Goal: Task Accomplishment & Management: Manage account settings

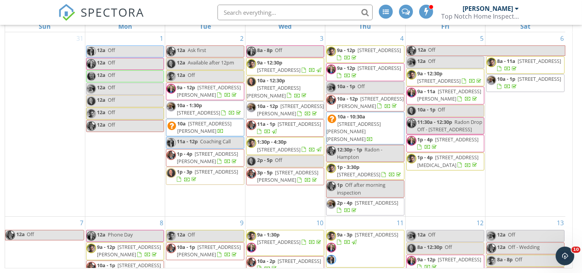
scroll to position [622, 0]
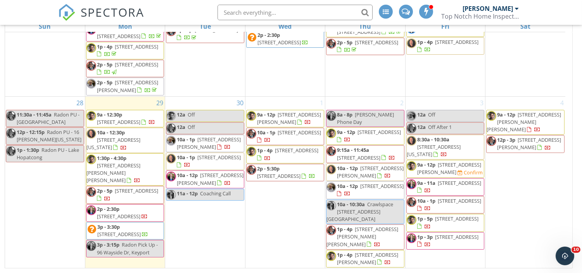
scroll to position [622, 0]
click at [449, 165] on span "6 Cherry Ln, Randolph 07869" at bounding box center [449, 168] width 64 height 14
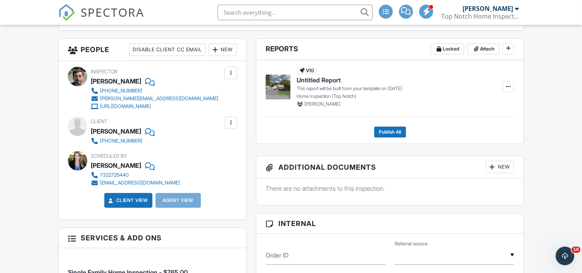
click at [230, 48] on div "New" at bounding box center [223, 49] width 28 height 12
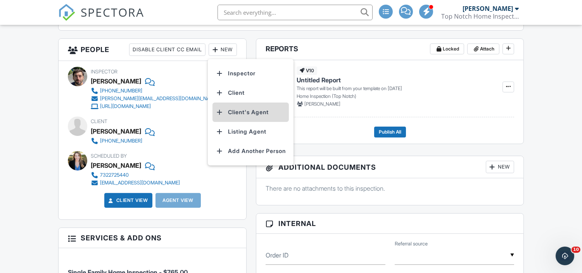
click at [256, 112] on li "Client's Agent" at bounding box center [251, 111] width 76 height 19
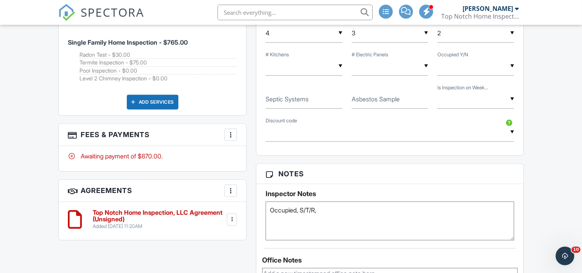
click at [328, 210] on textarea "Occupied, S/T/R," at bounding box center [390, 220] width 248 height 39
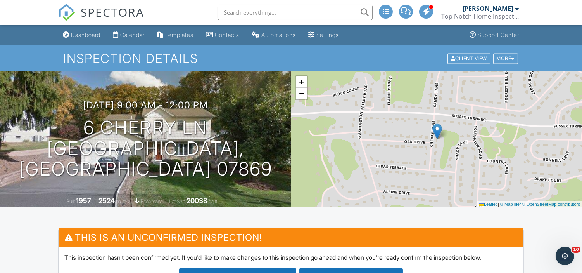
type textarea "Occupied, S/T/R, L2, Pool,"
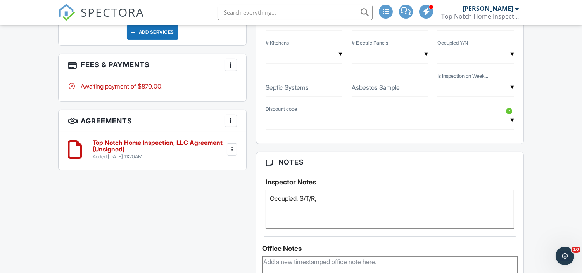
scroll to position [545, 0]
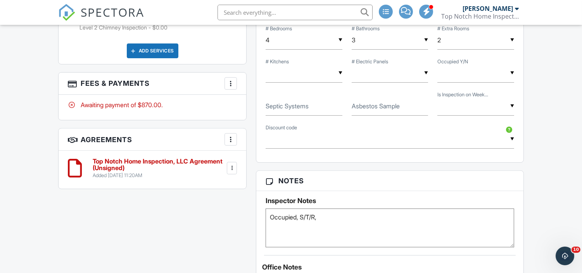
click at [334, 220] on textarea "Occupied, S/T/R," at bounding box center [390, 227] width 248 height 39
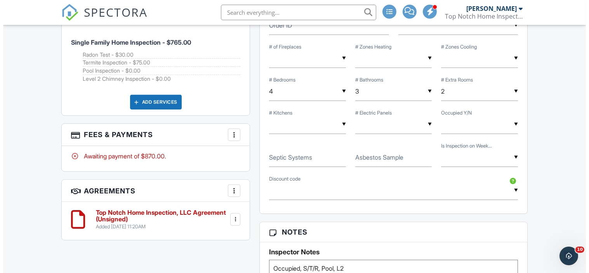
scroll to position [494, 0]
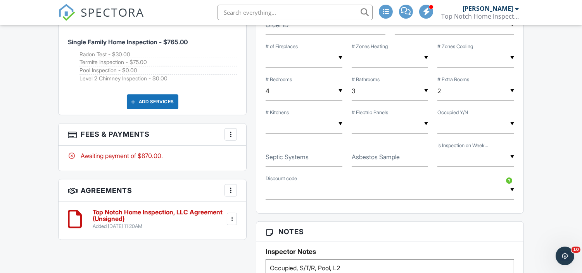
type textarea "Occupied, S/T/R, Pool, L2"
click at [227, 135] on div at bounding box center [231, 134] width 8 height 8
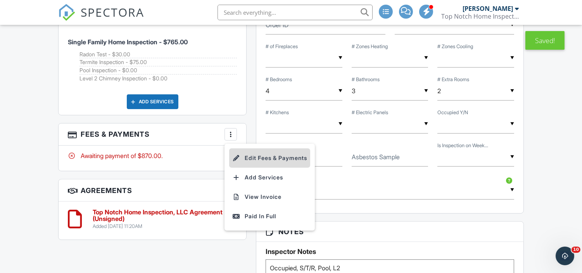
click at [285, 154] on li "Edit Fees & Payments" at bounding box center [269, 157] width 81 height 19
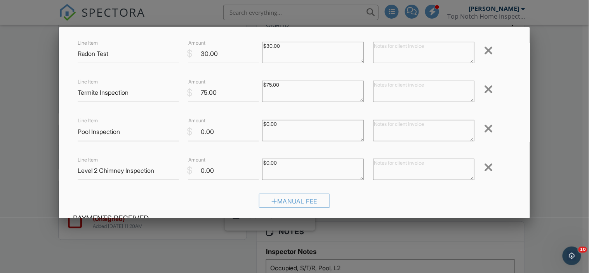
scroll to position [83, 0]
click at [400, 135] on textarea at bounding box center [423, 129] width 101 height 21
type textarea "$"
type textarea "$495 billed separately"
click at [389, 164] on textarea at bounding box center [423, 168] width 101 height 21
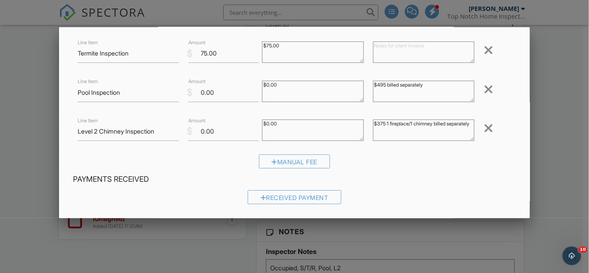
scroll to position [241, 0]
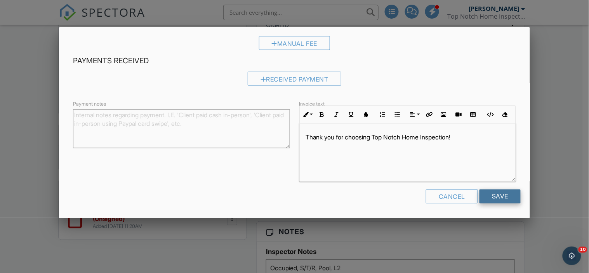
type textarea "$375 1 fireplace/1 chimney billed separately"
click at [490, 197] on input "Save" at bounding box center [499, 196] width 41 height 14
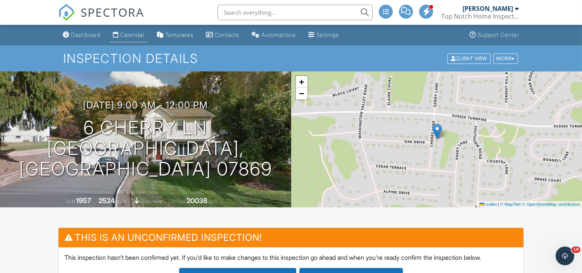
click at [141, 38] on div "Calendar" at bounding box center [132, 34] width 24 height 7
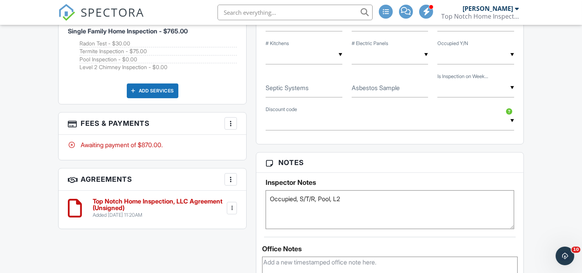
scroll to position [564, 0]
click at [363, 200] on textarea "Occupied, S/T/R, Pool, L2" at bounding box center [390, 209] width 248 height 39
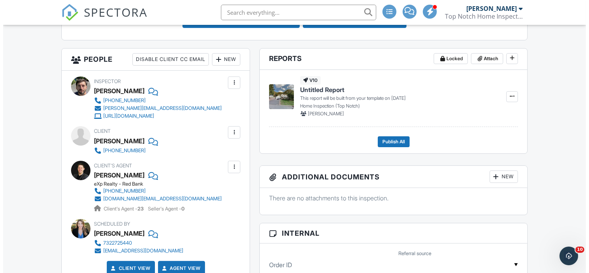
scroll to position [255, 0]
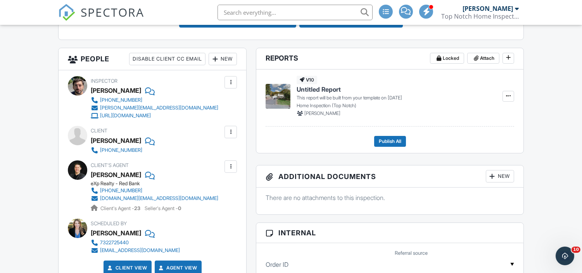
click at [225, 129] on div at bounding box center [231, 132] width 12 height 12
click at [212, 151] on li "Edit" at bounding box center [213, 155] width 40 height 19
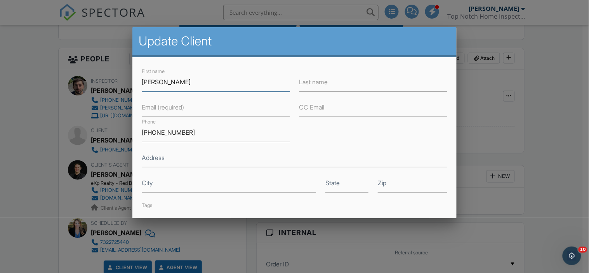
click at [227, 78] on input "Samantha" at bounding box center [216, 82] width 148 height 19
click at [183, 160] on input "Address" at bounding box center [294, 157] width 305 height 19
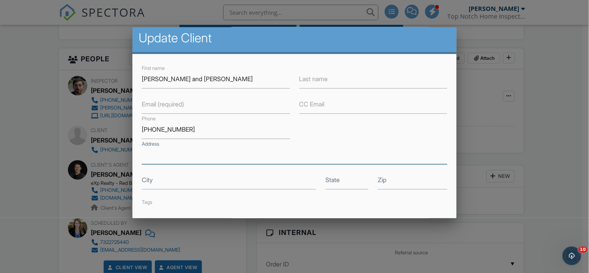
scroll to position [0, 0]
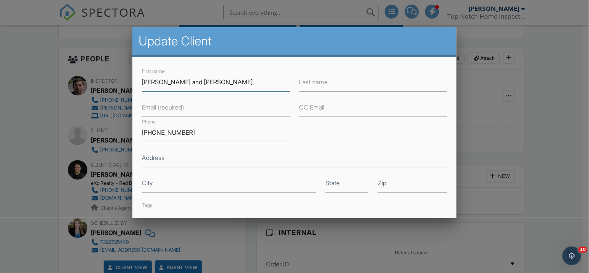
click at [226, 86] on input "Samantha and Stephen" at bounding box center [216, 82] width 148 height 19
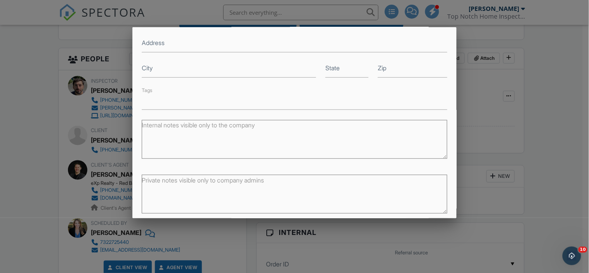
scroll to position [145, 0]
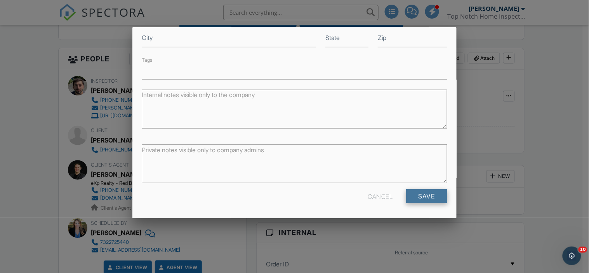
type input "Stephen"
click at [428, 196] on input "Save" at bounding box center [426, 196] width 41 height 14
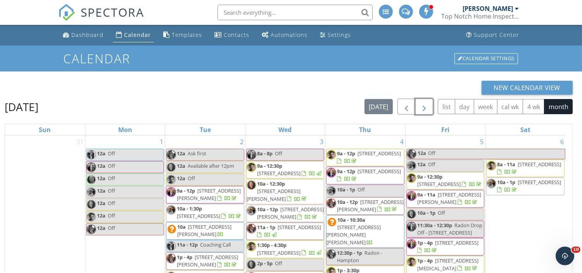
click at [428, 109] on span "button" at bounding box center [424, 106] width 9 height 9
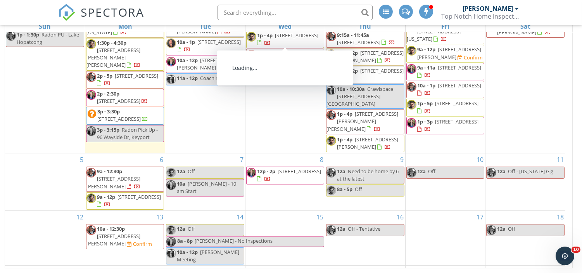
scroll to position [76, 0]
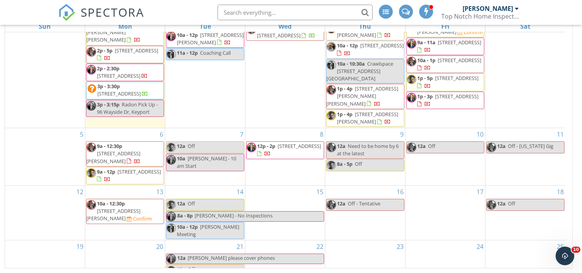
click at [307, 17] on input "text" at bounding box center [295, 13] width 155 height 16
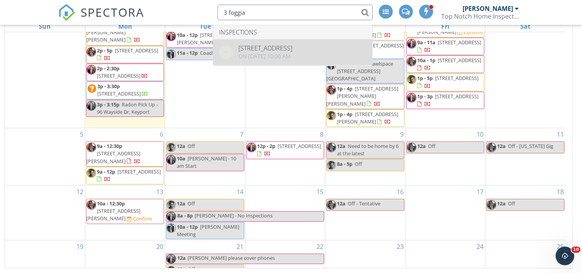
type input "3 foggia"
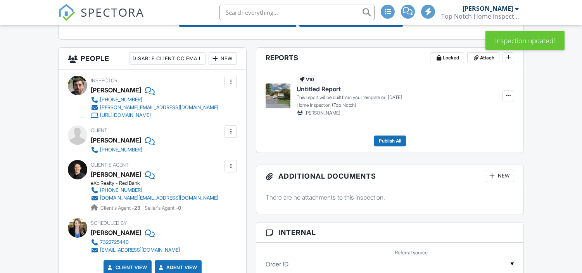
scroll to position [258, 0]
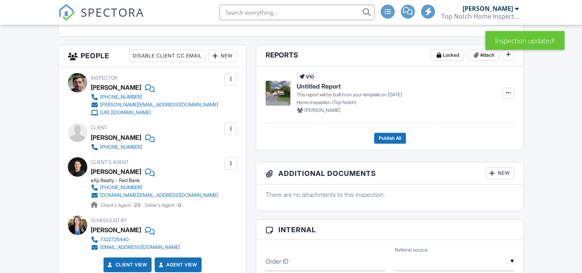
click at [227, 54] on div "New" at bounding box center [223, 56] width 28 height 12
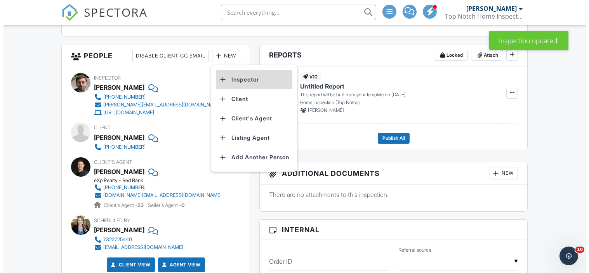
scroll to position [0, 0]
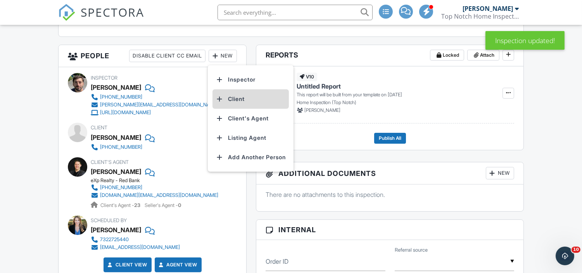
click at [247, 98] on li "Client" at bounding box center [251, 98] width 76 height 19
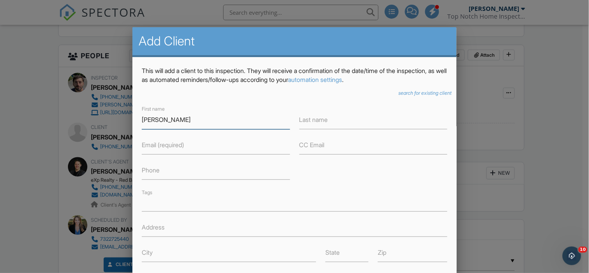
type input "Samantha"
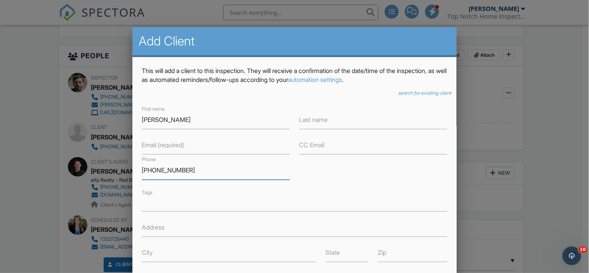
scroll to position [135, 0]
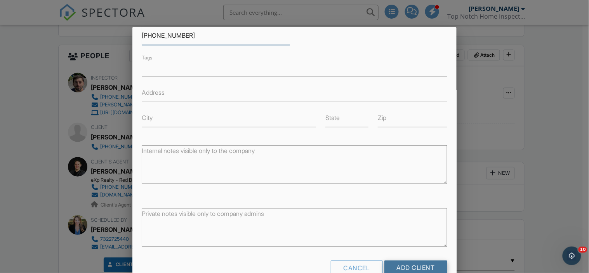
type input "646-596-3151"
click at [405, 261] on input "Add Client" at bounding box center [415, 267] width 63 height 14
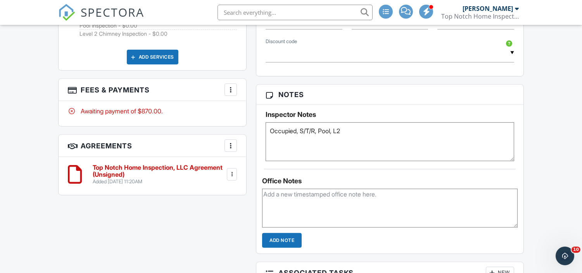
scroll to position [634, 0]
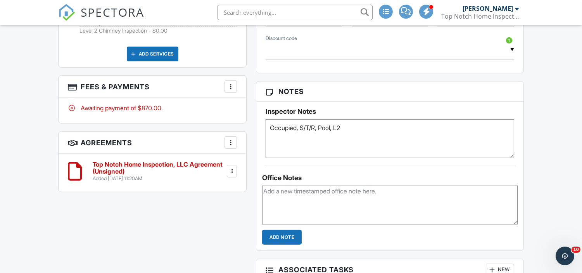
click at [361, 130] on textarea "Occupied, S/T/R, Pool, L2" at bounding box center [390, 138] width 248 height 39
click at [321, 131] on textarea "Occupied, S/T/R, Pool, L2" at bounding box center [390, 138] width 248 height 39
type textarea "Occupied, S/T/R, T/S, Pool, L2, Niche can't do Friday."
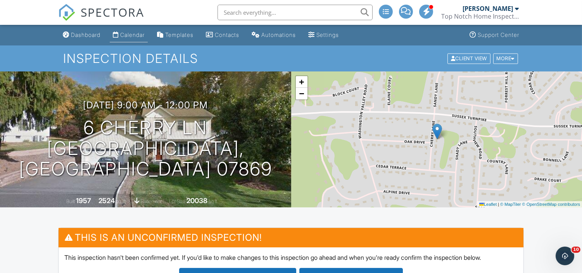
click at [137, 33] on div "Calendar" at bounding box center [132, 34] width 24 height 7
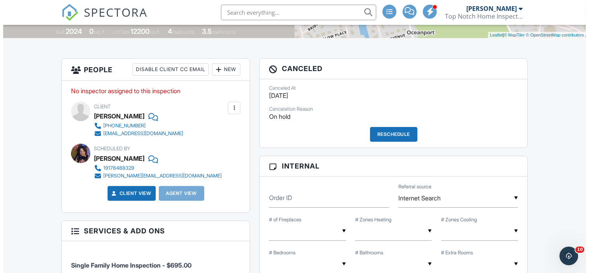
scroll to position [170, 0]
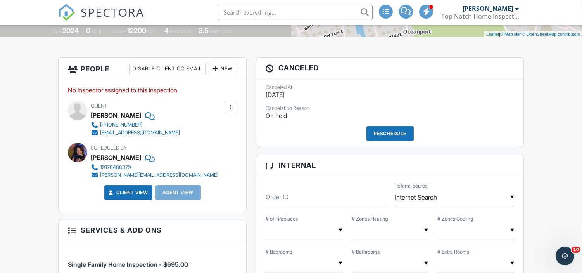
click at [389, 130] on div "Reschedule" at bounding box center [390, 133] width 47 height 15
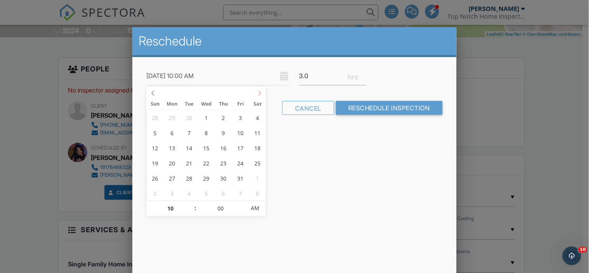
click at [258, 92] on icon at bounding box center [259, 92] width 5 height 5
type input "[DATE] 9:00 AM"
type input "09"
click at [192, 211] on span at bounding box center [191, 213] width 5 height 8
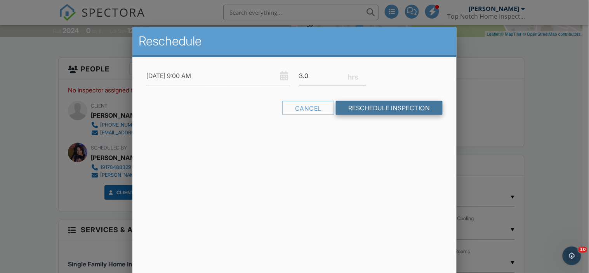
click at [396, 109] on input "Reschedule Inspection" at bounding box center [389, 108] width 107 height 14
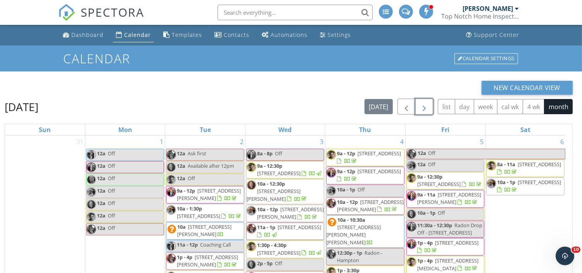
click at [425, 109] on span "button" at bounding box center [424, 106] width 9 height 9
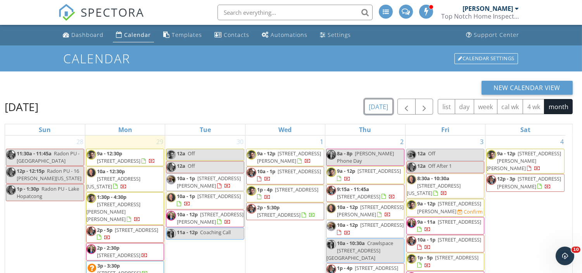
click at [385, 107] on button "today" at bounding box center [379, 106] width 28 height 15
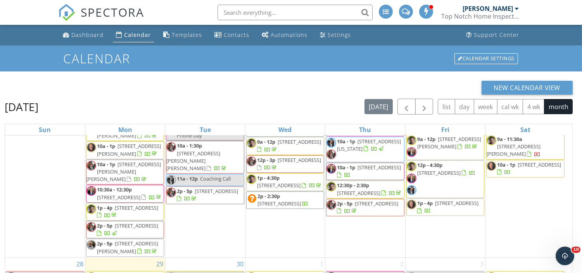
scroll to position [524, 0]
click at [268, 10] on input "text" at bounding box center [295, 13] width 155 height 16
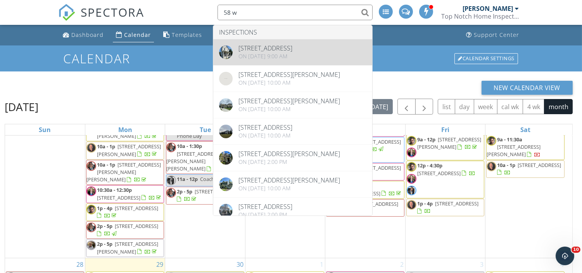
type input "58 w"
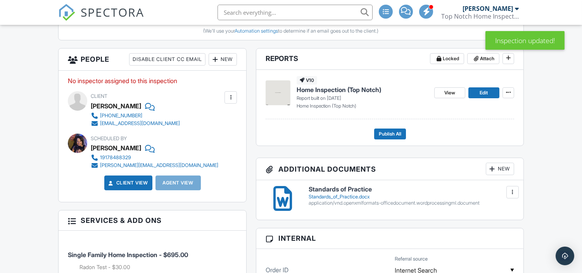
click at [225, 62] on div "New" at bounding box center [223, 59] width 28 height 12
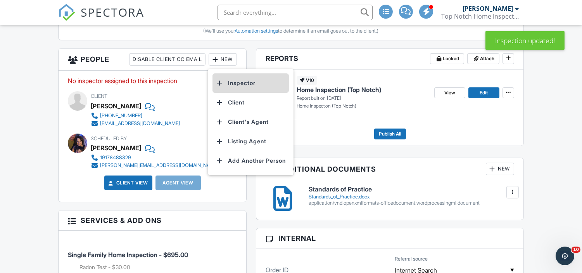
click at [244, 82] on li "Inspector" at bounding box center [251, 82] width 76 height 19
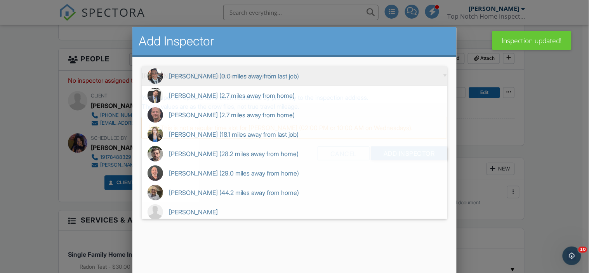
click at [256, 76] on div "▼ Richard Moscola (0.0 miles away from last job) Richard Moscola (0.0 miles awa…" at bounding box center [294, 75] width 305 height 19
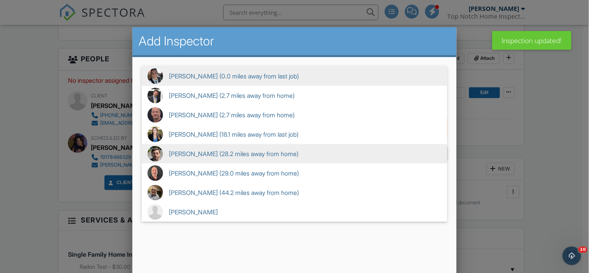
click at [219, 152] on span "Carl Olivi (28.2 miles away from home)" at bounding box center [294, 153] width 305 height 19
type input "Carl Olivi (28.2 miles away from home)"
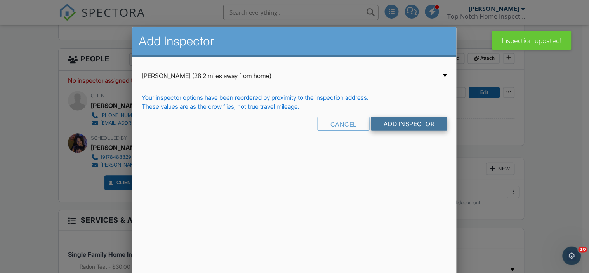
click at [415, 123] on input "Add Inspector" at bounding box center [409, 124] width 76 height 14
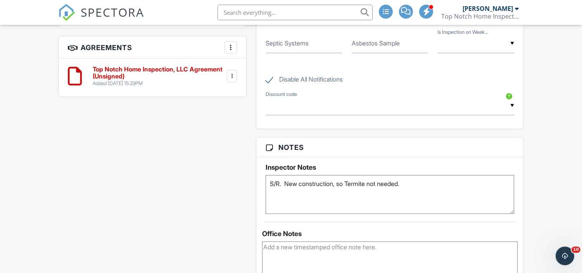
scroll to position [714, 0]
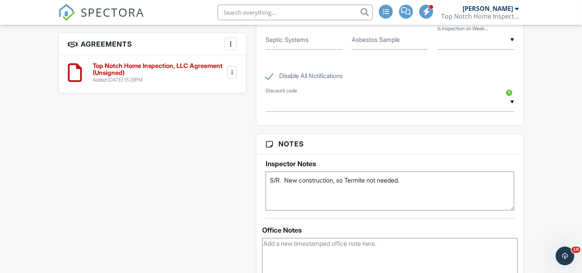
click at [428, 183] on textarea "S/R. New construction, so Termite not needed." at bounding box center [390, 190] width 248 height 39
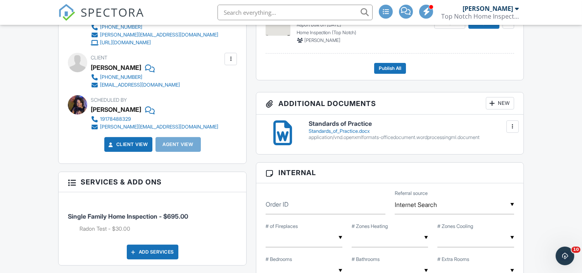
scroll to position [417, 0]
type textarea "S/R. New construction, so Termite not needed. [GEOGRAPHIC_DATA]."
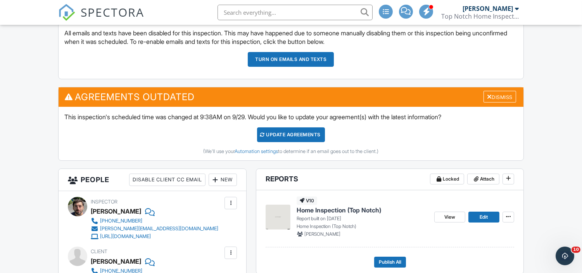
scroll to position [226, 0]
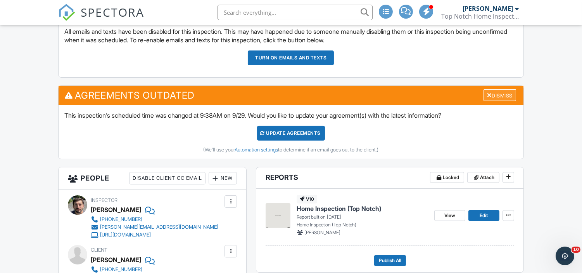
click at [503, 92] on div "Dismiss" at bounding box center [500, 95] width 33 height 12
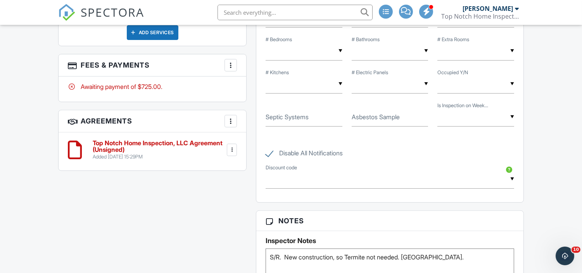
scroll to position [557, 0]
click at [234, 121] on div at bounding box center [231, 120] width 8 height 8
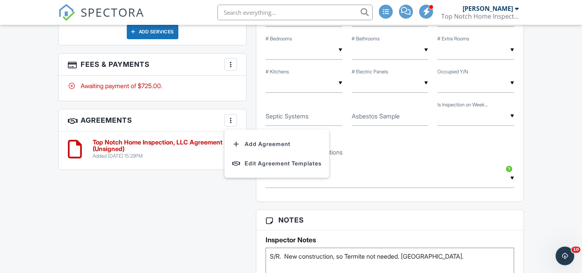
click at [391, 169] on input "text" at bounding box center [390, 178] width 248 height 19
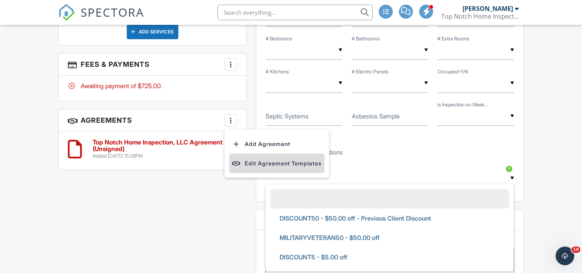
click at [255, 161] on li "Edit Agreement Templates" at bounding box center [276, 163] width 95 height 19
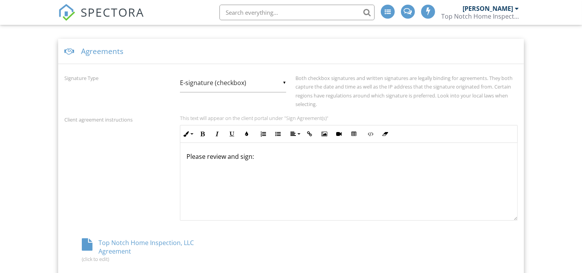
scroll to position [261, 0]
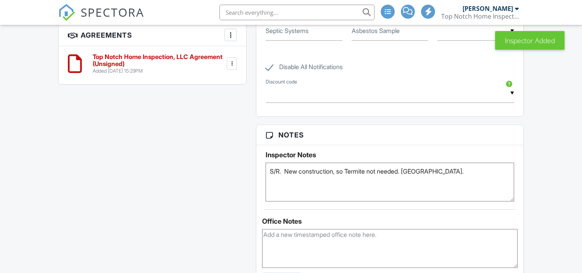
scroll to position [557, 0]
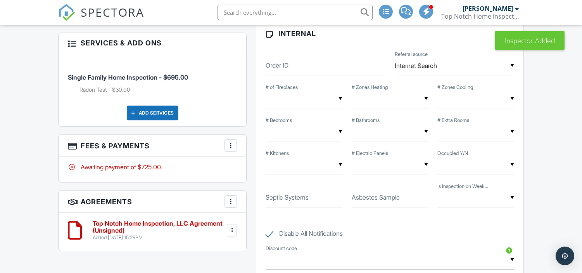
click at [233, 62] on li "Single Family Home Inspection - $695.00 Radon Test - $30.00" at bounding box center [152, 79] width 169 height 40
click at [234, 232] on div at bounding box center [232, 230] width 8 height 8
click at [211, 253] on li "Edit" at bounding box center [210, 251] width 44 height 19
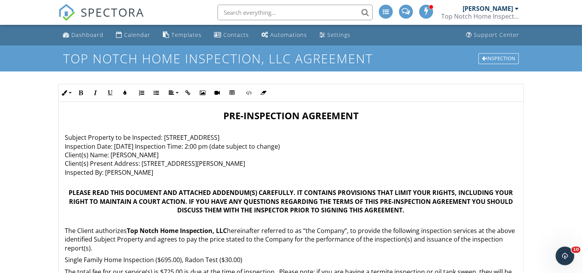
scroll to position [2, 0]
click at [130, 143] on p "Subject Property to be Inspected: [STREET_ADDRESS] Inspection Date: [DATE] Insp…" at bounding box center [291, 150] width 453 height 52
click at [206, 145] on p "Subject Property to be Inspected: 3 Foggia Way , Oceanport, NJ 07757 Inspection…" at bounding box center [291, 150] width 453 height 52
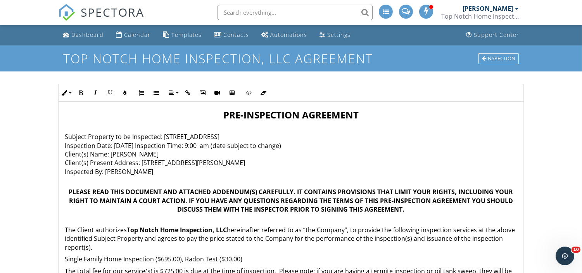
click at [266, 164] on p "Subject Property to be Inspected: 3 Foggia Way , Oceanport, NJ 07757 Inspection…" at bounding box center [291, 150] width 453 height 52
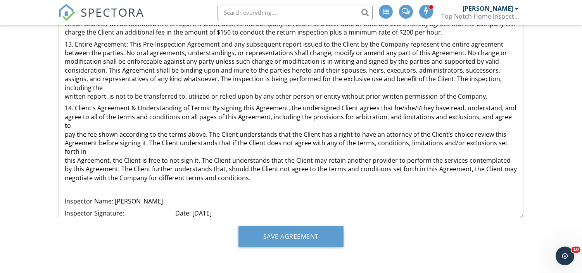
scroll to position [193, 0]
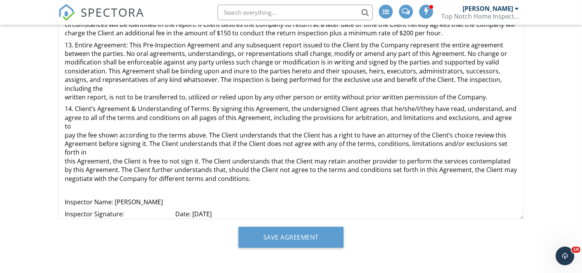
click at [210, 209] on p "Inspector Signature: Date: 09/16/2025" at bounding box center [291, 213] width 453 height 9
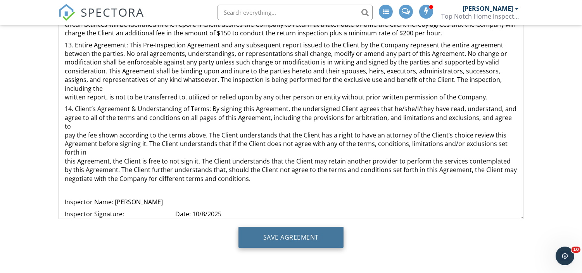
click at [282, 237] on input "Save Agreement" at bounding box center [291, 237] width 105 height 21
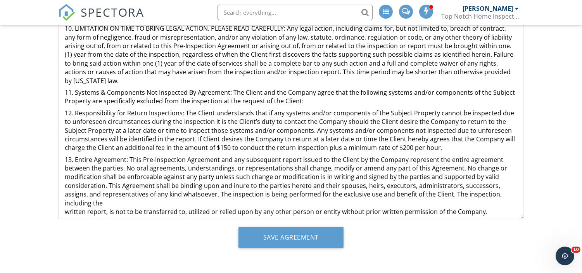
scroll to position [974, 0]
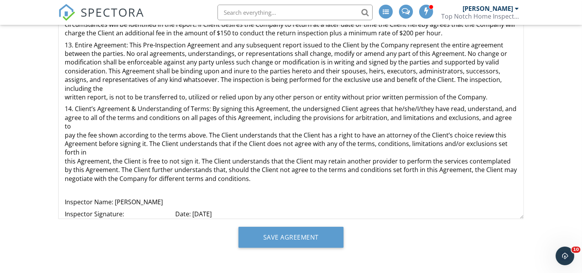
click at [168, 197] on p "Inspector Name: [PERSON_NAME]" at bounding box center [291, 201] width 453 height 9
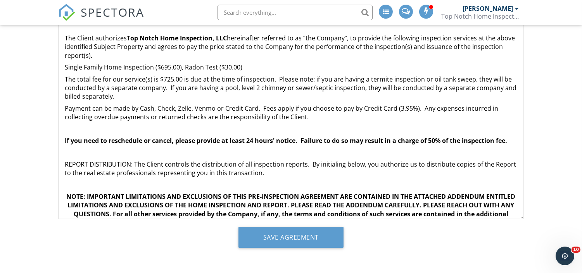
scroll to position [0, 0]
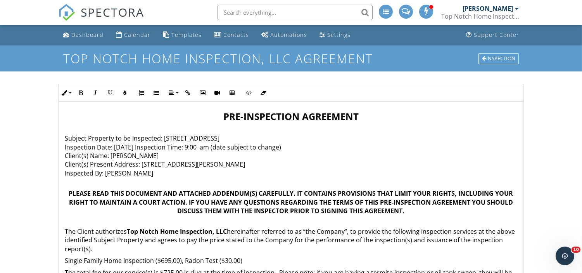
click at [158, 172] on p "Subject Property to be Inspected: [STREET_ADDRESS] Inspection Date: [DATE] Insp…" at bounding box center [291, 151] width 453 height 52
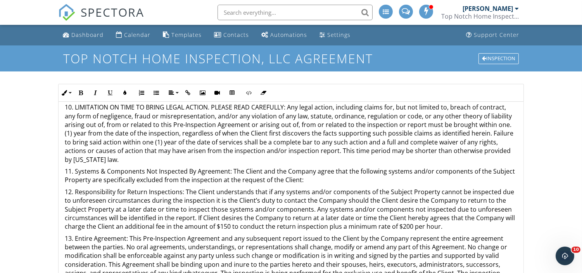
scroll to position [194, 0]
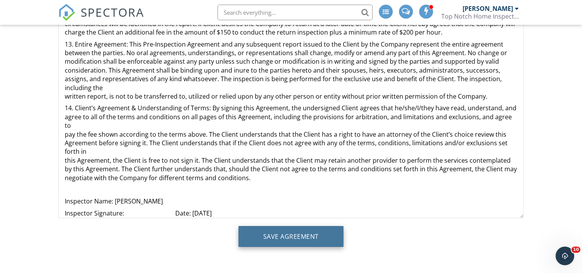
click at [301, 229] on input "Save Agreement" at bounding box center [291, 236] width 105 height 21
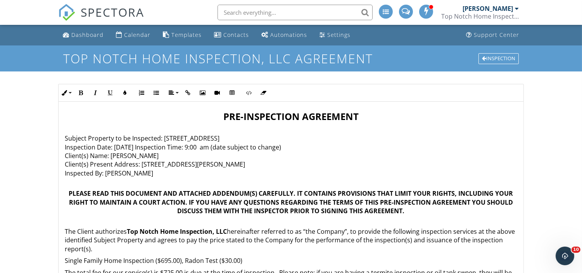
click at [140, 171] on p "Subject Property to be Inspected: 3 Foggia Way , Oceanport, NJ 07757 Inspection…" at bounding box center [291, 151] width 453 height 52
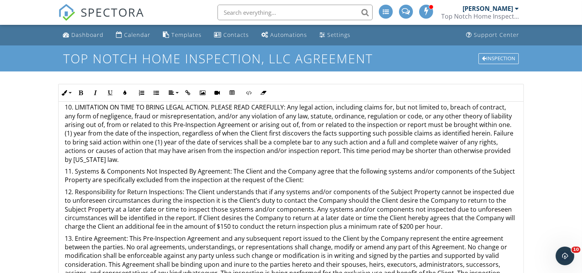
scroll to position [194, 0]
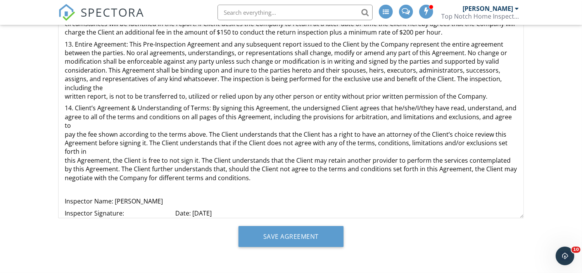
click at [150, 197] on p "Inspector Name: Carl Olivia" at bounding box center [291, 201] width 453 height 9
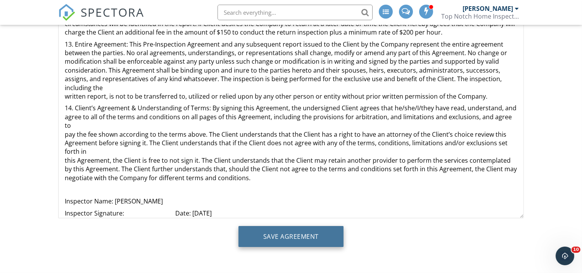
click at [295, 235] on input "Save Agreement" at bounding box center [291, 236] width 105 height 21
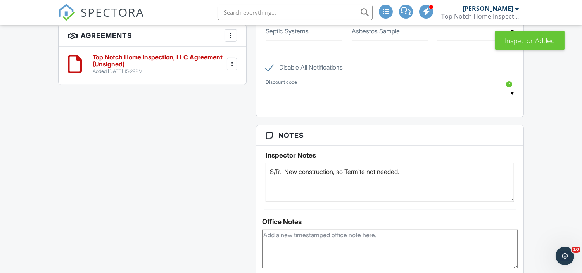
scroll to position [723, 0]
click at [230, 61] on div at bounding box center [232, 64] width 8 height 8
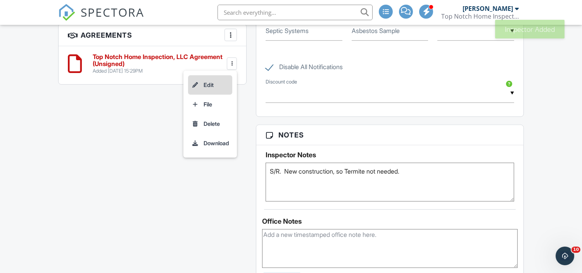
click at [216, 83] on li "Edit" at bounding box center [210, 84] width 44 height 19
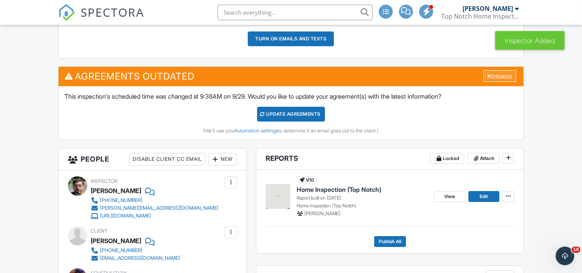
click at [503, 75] on div "Dismiss" at bounding box center [500, 76] width 33 height 12
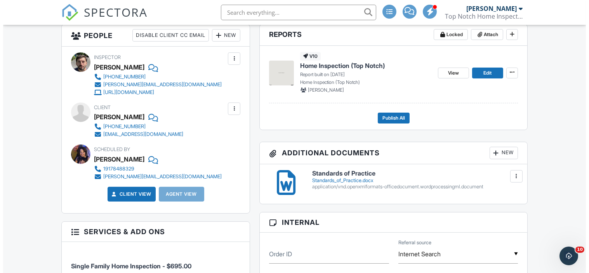
scroll to position [215, 0]
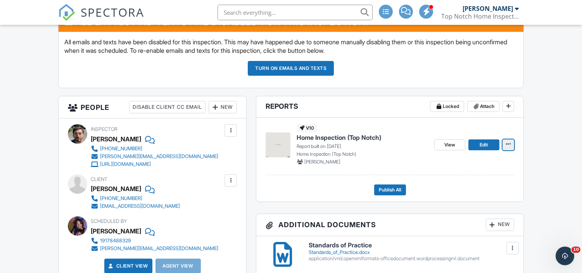
click at [509, 148] on span at bounding box center [509, 144] width 8 height 8
click at [464, 196] on input "Delete Report" at bounding box center [469, 201] width 79 height 17
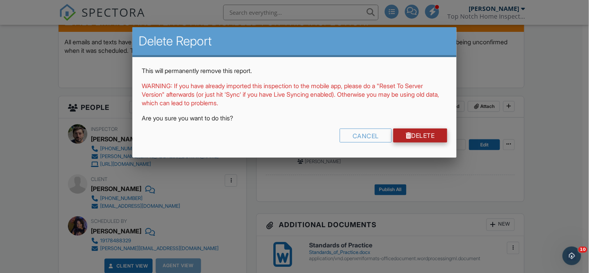
click at [433, 136] on link "Delete" at bounding box center [420, 135] width 54 height 14
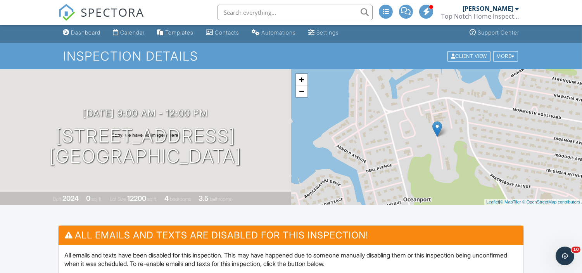
scroll to position [4, 0]
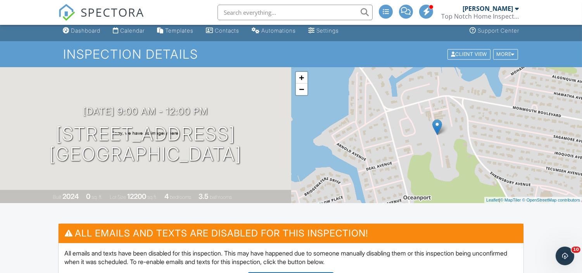
click at [295, 11] on input "text" at bounding box center [295, 13] width 155 height 16
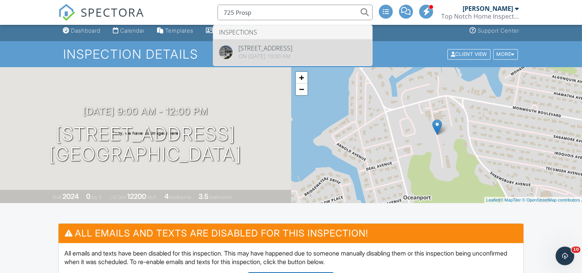
type input "725 Prosp"
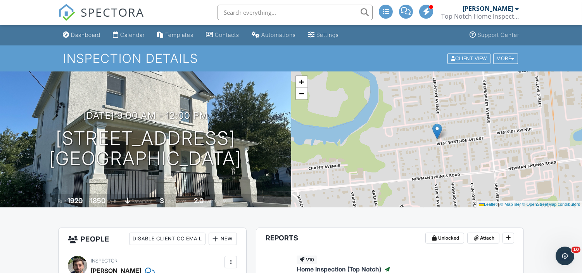
click at [307, 12] on input "text" at bounding box center [295, 13] width 155 height 16
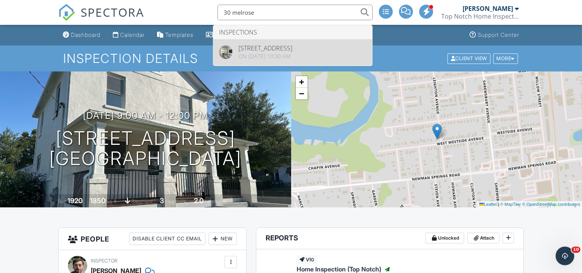
type input "30 melrose"
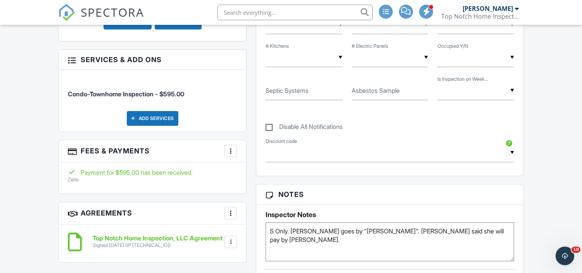
scroll to position [518, 0]
click at [254, 12] on input "text" at bounding box center [295, 13] width 155 height 16
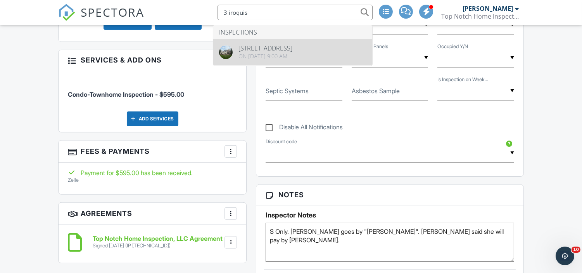
type input "3 iroquis"
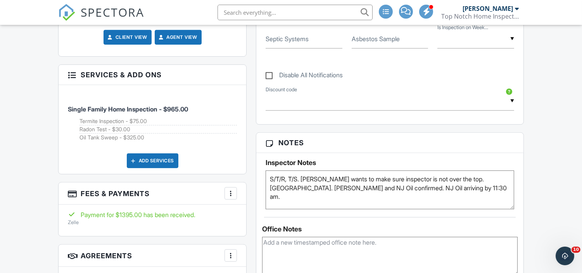
scroll to position [584, 0]
click at [254, 14] on input "text" at bounding box center [295, 13] width 155 height 16
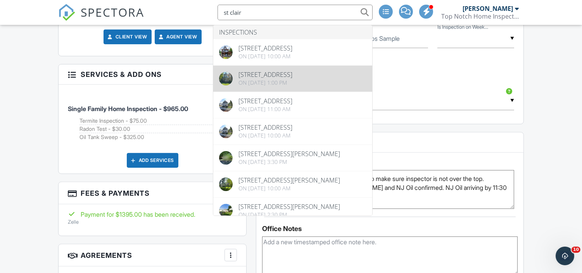
type input "st clair"
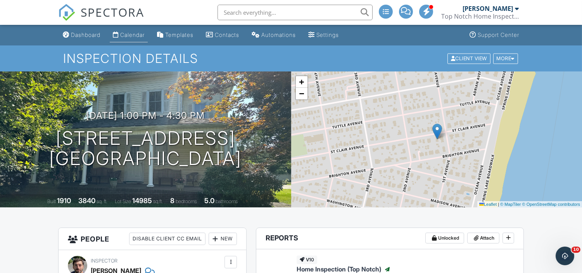
click at [140, 35] on div "Calendar" at bounding box center [132, 34] width 24 height 7
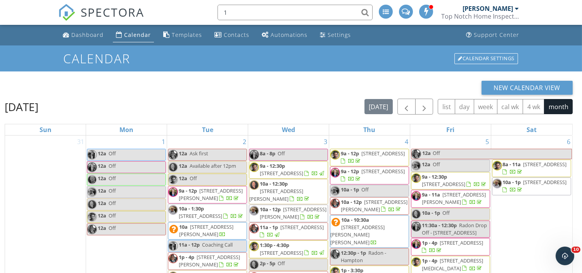
click at [272, 18] on input "1" at bounding box center [295, 13] width 155 height 16
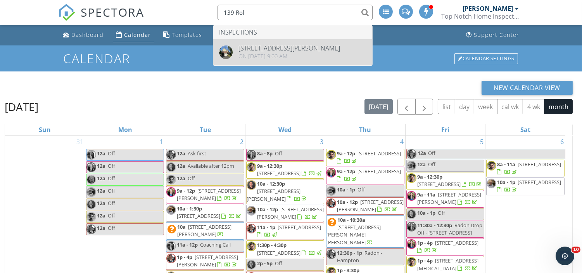
type input "139 Rol"
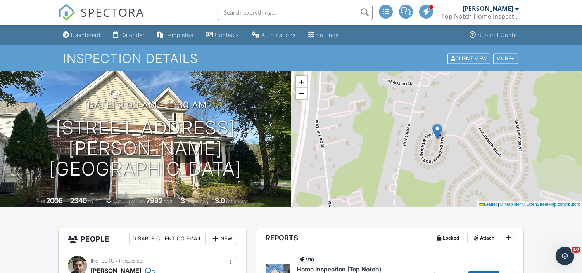
click at [131, 34] on div "Calendar" at bounding box center [132, 34] width 24 height 7
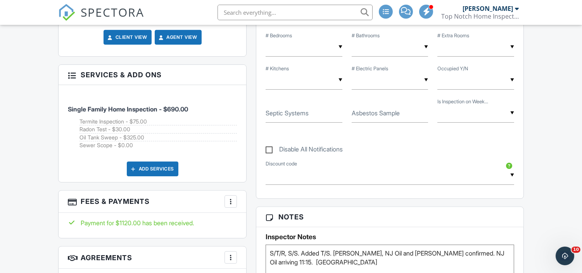
scroll to position [476, 0]
click at [264, 13] on input "text" at bounding box center [295, 13] width 155 height 16
click at [270, 14] on input "8 button" at bounding box center [295, 13] width 155 height 16
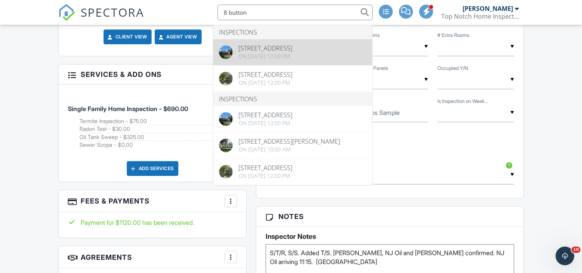
type input "8 button"
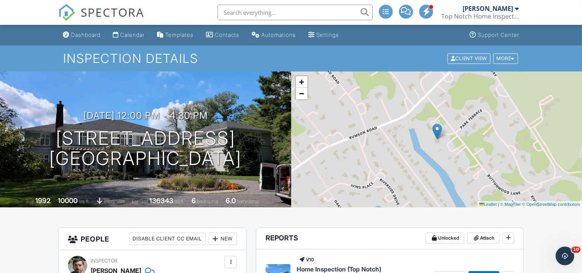
click at [125, 25] on div "SPECTORA" at bounding box center [101, 12] width 86 height 25
click at [135, 35] on div "Calendar" at bounding box center [132, 34] width 24 height 7
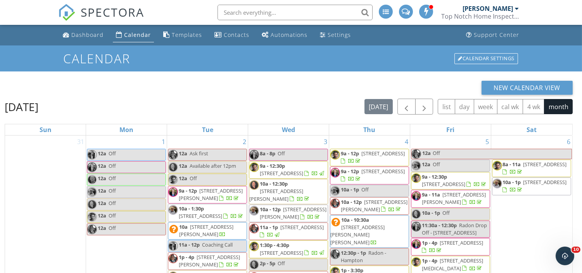
click at [289, 7] on input "text" at bounding box center [295, 13] width 155 height 16
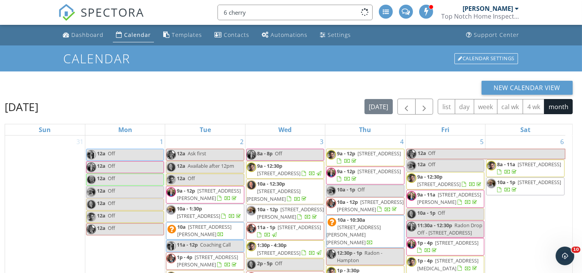
type input "6 cherry"
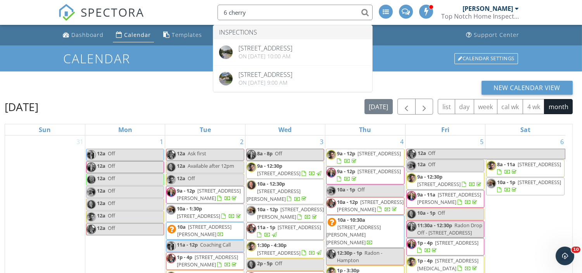
click at [140, 33] on div "Calendar" at bounding box center [137, 34] width 27 height 7
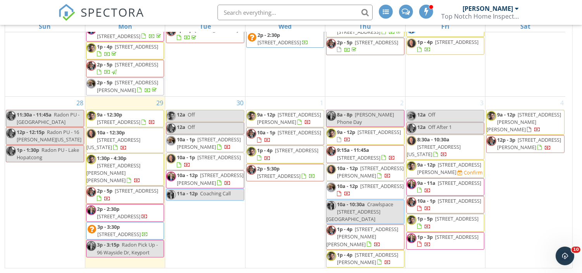
scroll to position [622, 0]
click at [278, 134] on span "[STREET_ADDRESS]" at bounding box center [299, 132] width 43 height 7
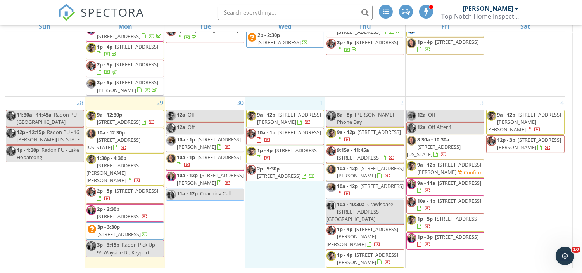
click at [293, 210] on div "1 9a - 12p 346 Long Hill Dr , Millburn 07078 10a - 1p 79 Lakeshore Dr, Red Bank…" at bounding box center [286, 182] width 80 height 171
click at [287, 136] on span "[STREET_ADDRESS]" at bounding box center [299, 132] width 43 height 7
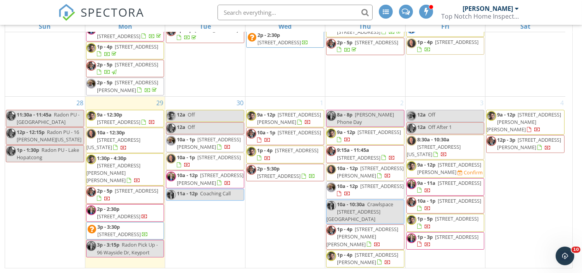
scroll to position [622, 0]
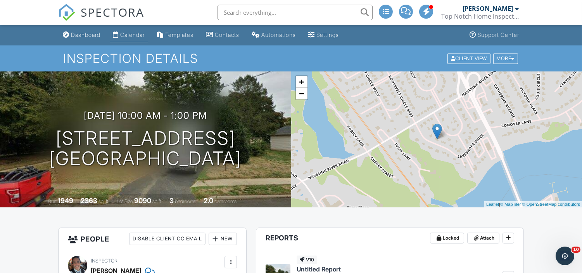
click at [137, 39] on link "Calendar" at bounding box center [129, 35] width 38 height 14
click at [506, 57] on div "More" at bounding box center [505, 58] width 25 height 10
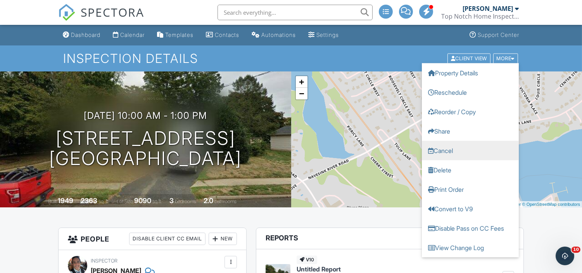
click at [449, 152] on link "Cancel" at bounding box center [470, 149] width 97 height 19
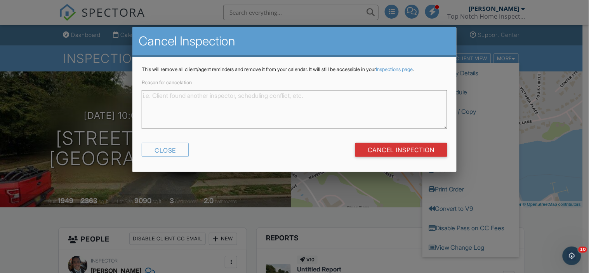
click at [260, 107] on textarea "Reason for cancelation" at bounding box center [294, 109] width 305 height 39
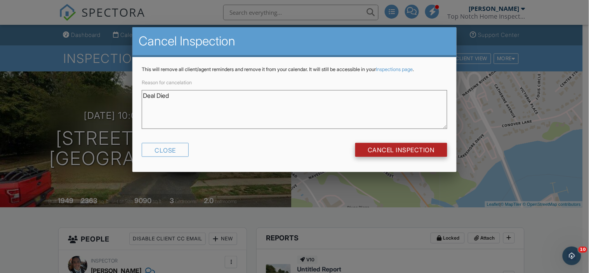
type textarea "Deal Died"
click at [396, 150] on input "Cancel Inspection" at bounding box center [401, 150] width 92 height 14
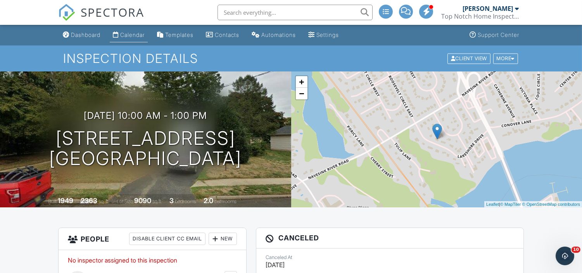
click at [124, 30] on link "Calendar" at bounding box center [129, 35] width 38 height 14
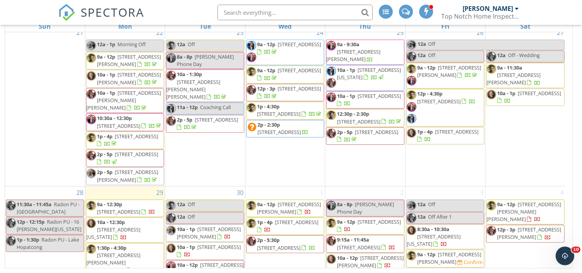
scroll to position [622, 0]
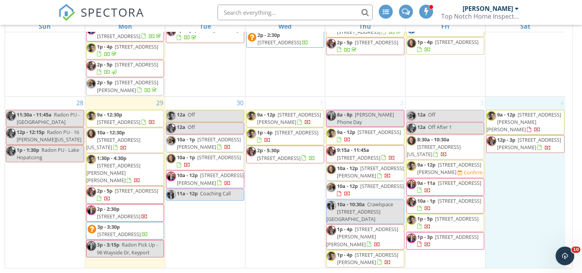
click at [552, 185] on div "4 9a - 12p [STREET_ADDRESS][PERSON_NAME][PERSON_NAME] 12p - 3p [STREET_ADDRESS]…" at bounding box center [526, 182] width 80 height 171
click at [283, 154] on span "[STREET_ADDRESS]" at bounding box center [278, 157] width 43 height 7
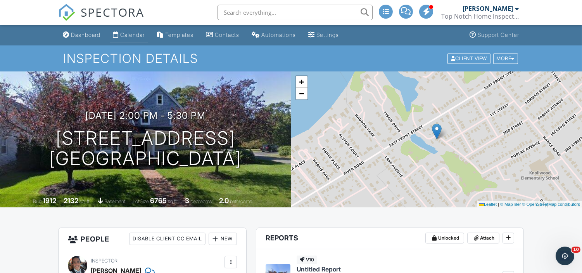
click at [127, 33] on div "Calendar" at bounding box center [132, 34] width 24 height 7
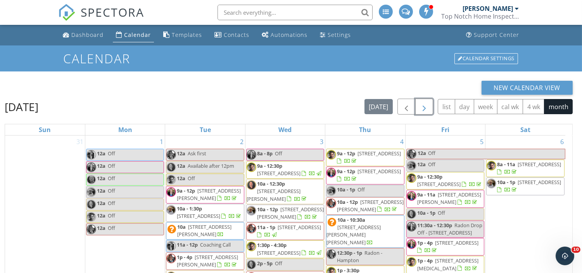
click at [426, 104] on span "button" at bounding box center [424, 106] width 9 height 9
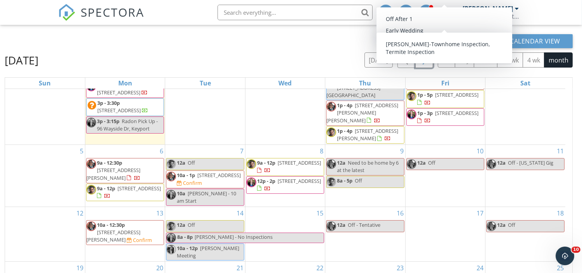
scroll to position [47, 0]
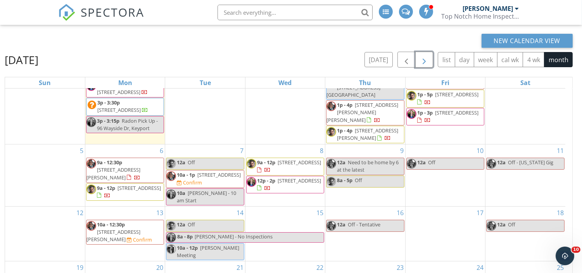
click at [278, 162] on link "9a - 12p 3 Foggia Way , Oceanport 07757" at bounding box center [289, 166] width 64 height 14
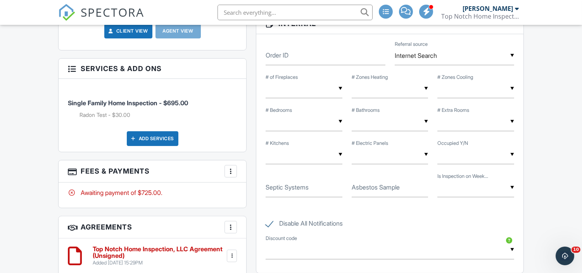
scroll to position [448, 0]
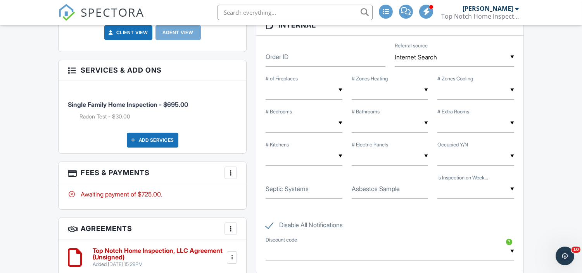
click at [132, 40] on div "Client View Agent View" at bounding box center [152, 35] width 178 height 21
click at [123, 36] on link "Client View" at bounding box center [127, 33] width 41 height 8
click at [265, 9] on input "text" at bounding box center [295, 13] width 155 height 16
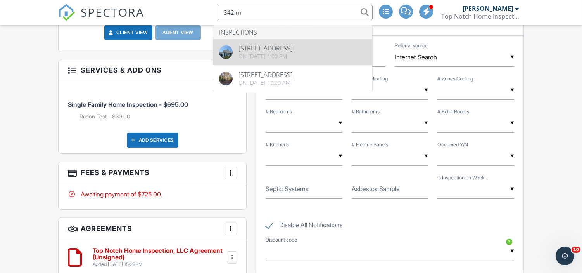
type input "342 m"
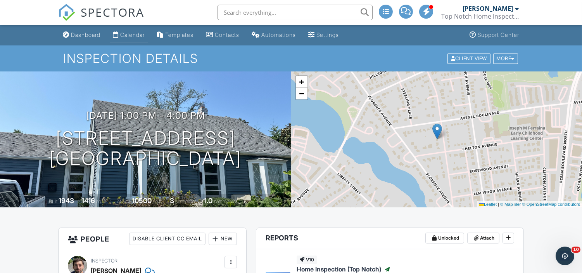
click at [133, 37] on div "Calendar" at bounding box center [132, 34] width 24 height 7
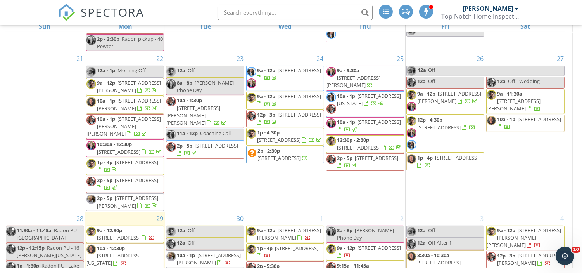
scroll to position [468, 0]
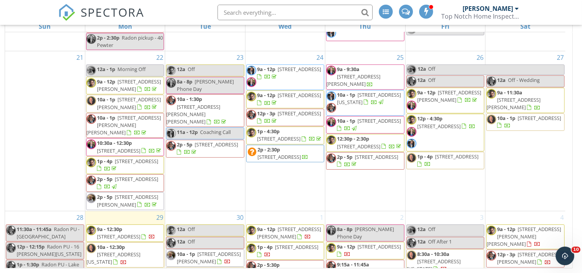
click at [471, 112] on span "9a - 12p 5 Lisa Ct, Little Silver 07739" at bounding box center [445, 100] width 77 height 23
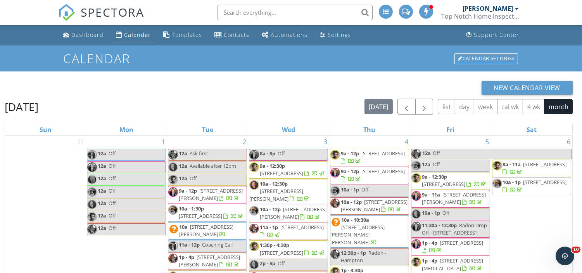
click at [324, 14] on input "text" at bounding box center [295, 13] width 155 height 16
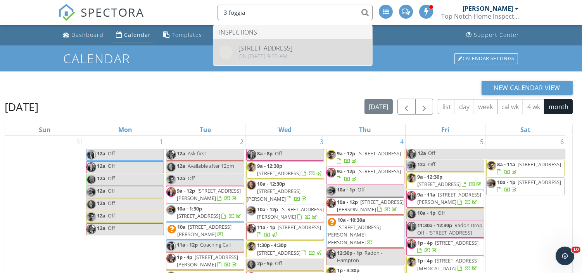
type input "3 foggia"
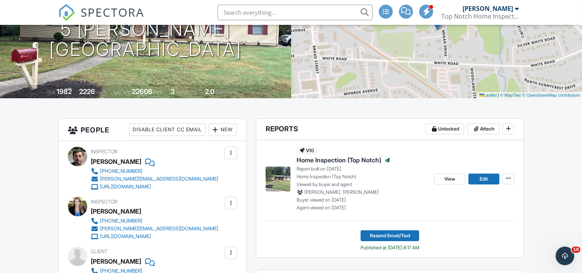
click at [295, 16] on input "text" at bounding box center [295, 13] width 155 height 16
click at [453, 180] on span "View" at bounding box center [450, 179] width 11 height 8
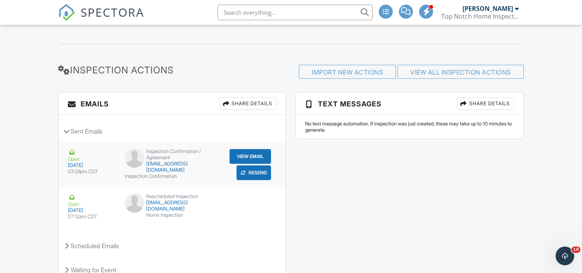
scroll to position [972, 0]
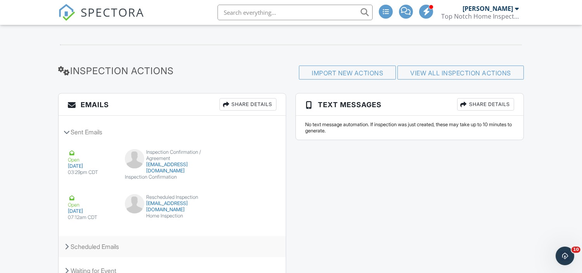
click at [251, 246] on div "Scheduled Emails" at bounding box center [172, 246] width 227 height 21
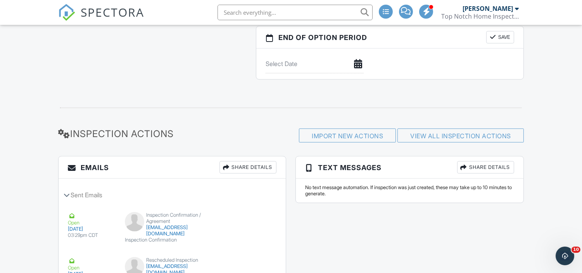
scroll to position [903, 0]
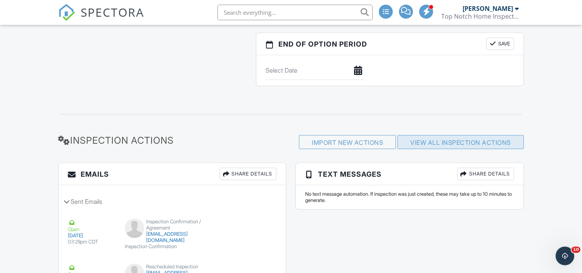
click at [455, 141] on link "View All Inspection Actions" at bounding box center [460, 142] width 101 height 8
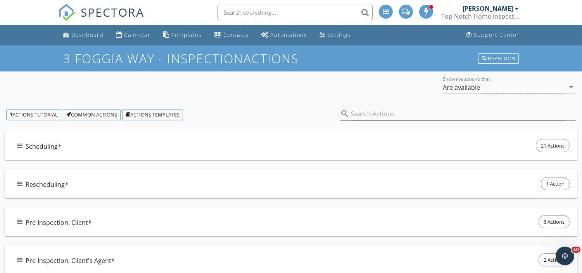
scroll to position [39, 0]
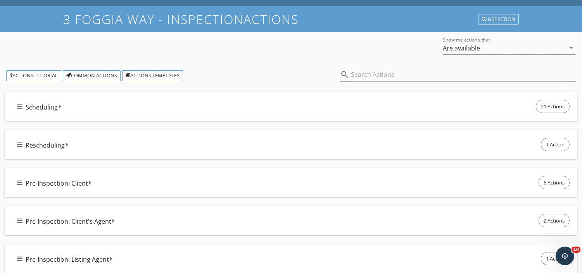
click at [223, 143] on div "Rescheduling 1 Action" at bounding box center [294, 144] width 554 height 16
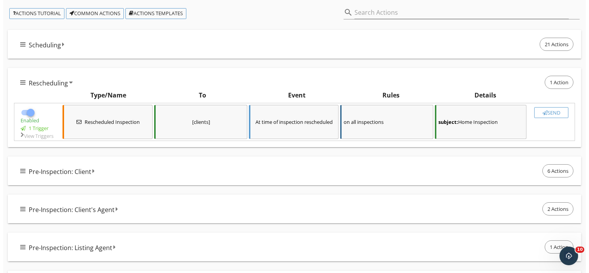
scroll to position [104, 0]
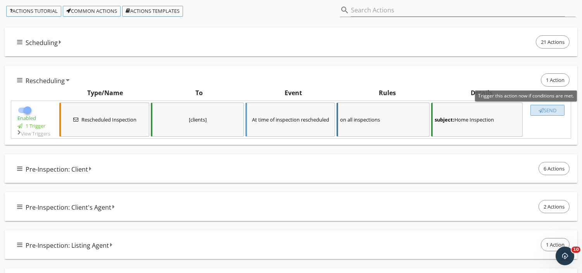
click at [546, 111] on div "Send" at bounding box center [547, 110] width 27 height 6
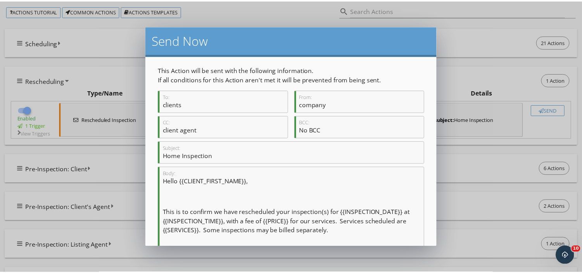
scroll to position [132, 0]
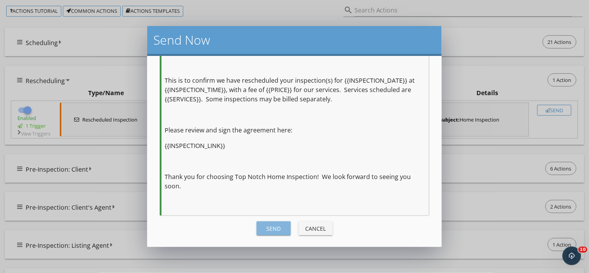
click at [261, 223] on button "Send" at bounding box center [273, 228] width 34 height 14
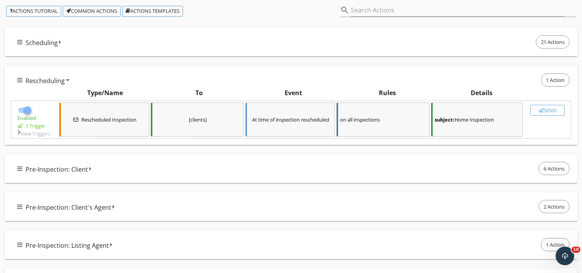
checkbox input "false"
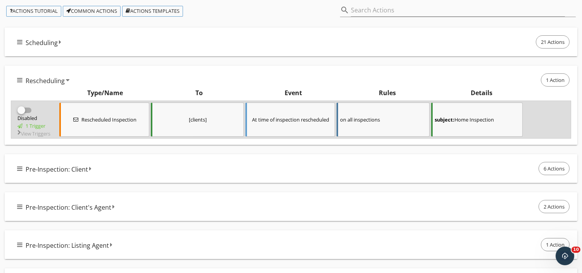
scroll to position [0, 0]
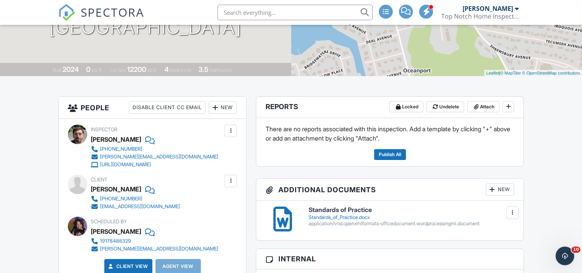
scroll to position [130, 0]
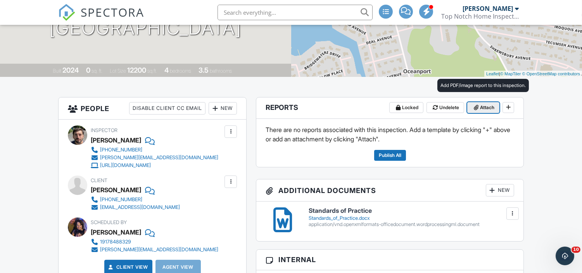
click at [484, 107] on span "Attach" at bounding box center [487, 108] width 14 height 8
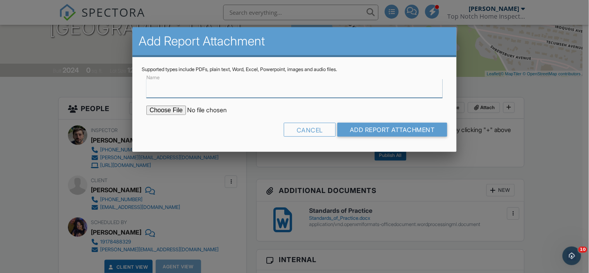
click at [203, 94] on input "Name" at bounding box center [294, 88] width 296 height 19
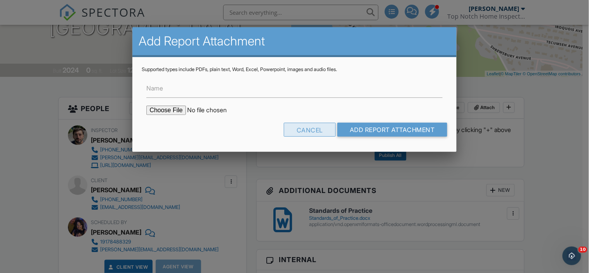
click at [303, 130] on div "Cancel" at bounding box center [310, 130] width 52 height 14
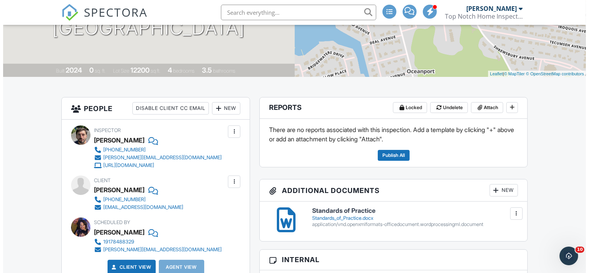
scroll to position [136, 0]
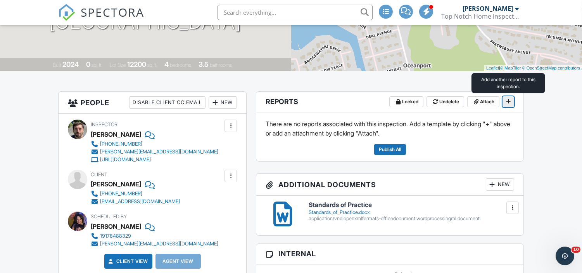
click at [510, 104] on icon at bounding box center [508, 101] width 5 height 5
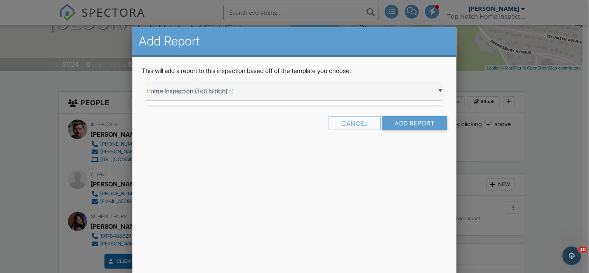
click at [312, 92] on div "▼ Home Inspection (Top Notch) Home Inspection (Top Notch) Home Inspection (Top …" at bounding box center [294, 90] width 296 height 19
click at [312, 92] on span "Home Inspection (Top Notch)" at bounding box center [294, 90] width 296 height 19
click at [417, 124] on input "Add Report" at bounding box center [414, 123] width 65 height 14
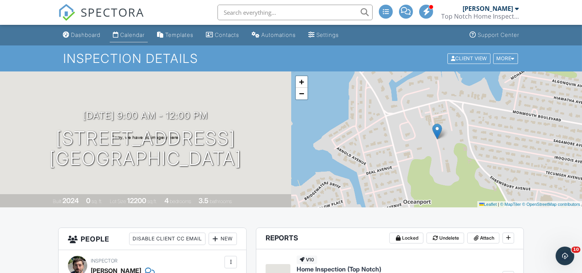
click at [135, 32] on div "Calendar" at bounding box center [132, 34] width 24 height 7
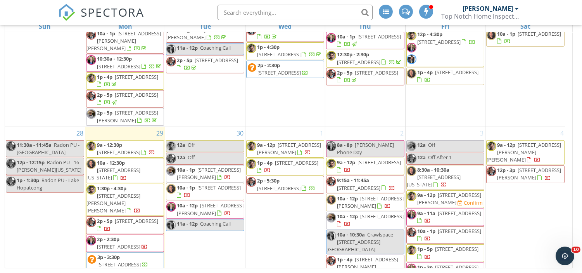
scroll to position [622, 0]
